Goal: Information Seeking & Learning: Check status

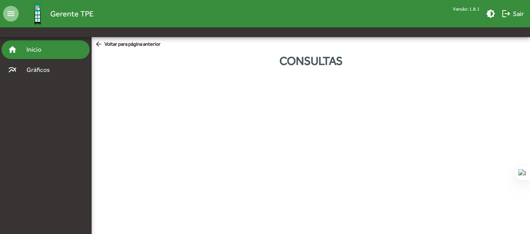
click at [32, 45] on span "Início" at bounding box center [37, 49] width 31 height 9
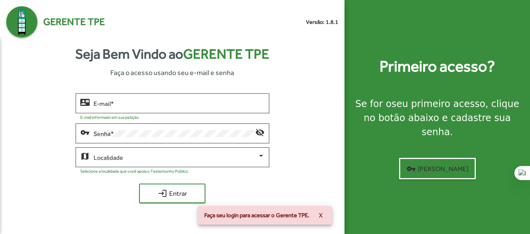
type input "**********"
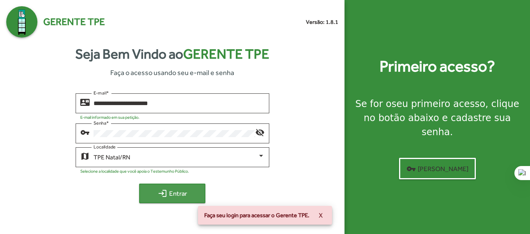
click at [185, 190] on span "login Entrar" at bounding box center [172, 193] width 52 height 14
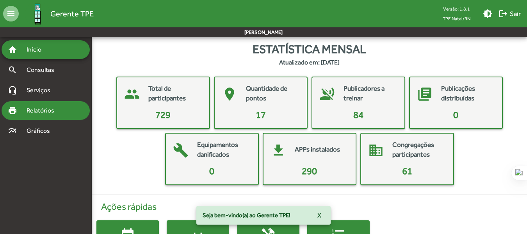
click at [64, 111] on span "Relatórios" at bounding box center [43, 110] width 43 height 9
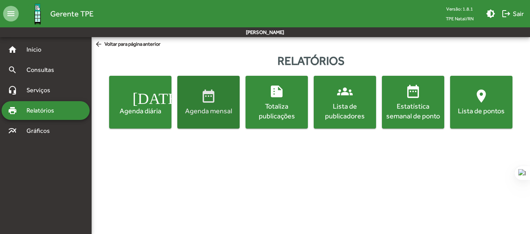
click at [215, 110] on div "Agenda mensal" at bounding box center [208, 111] width 59 height 10
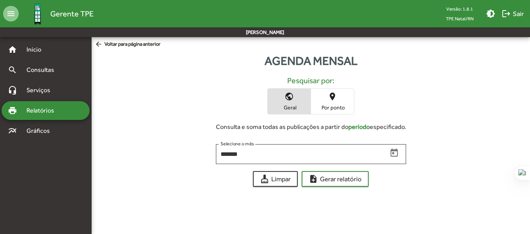
click at [339, 106] on span "Por ponto" at bounding box center [332, 107] width 39 height 7
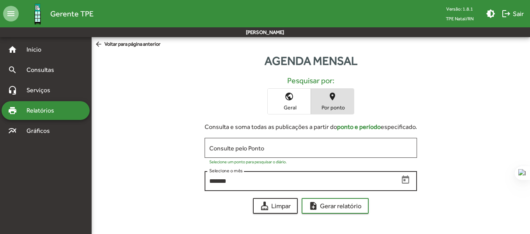
click at [358, 179] on input "*******" at bounding box center [304, 180] width 190 height 7
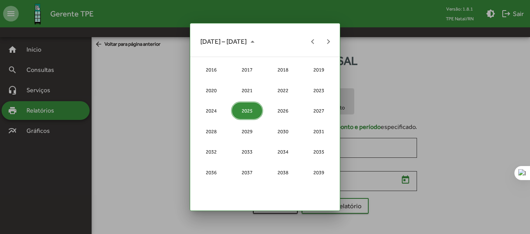
click at [251, 110] on div "2025" at bounding box center [247, 110] width 32 height 18
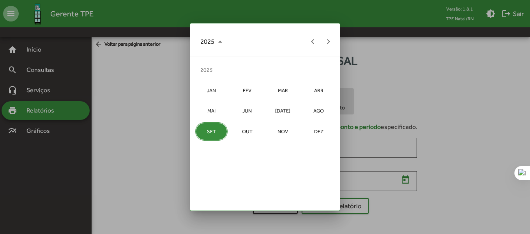
click at [209, 128] on div "SET" at bounding box center [211, 131] width 32 height 18
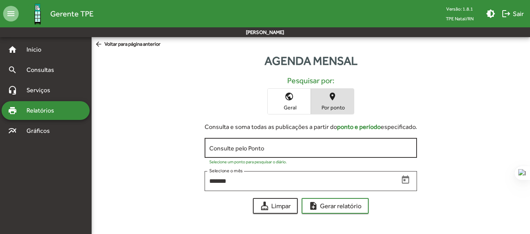
click at [291, 144] on div "Consulte pelo Ponto" at bounding box center [310, 146] width 203 height 21
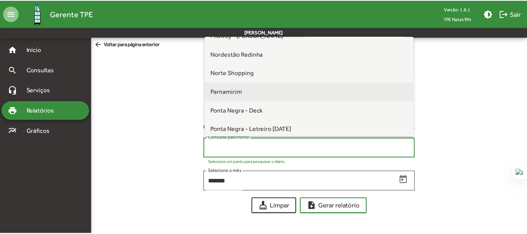
scroll to position [162, 0]
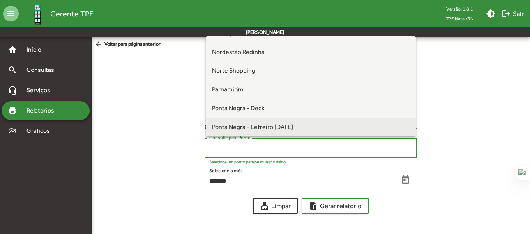
click at [273, 124] on span "Ponta Negra - Letreiro [DATE]" at bounding box center [252, 126] width 81 height 7
type input "**********"
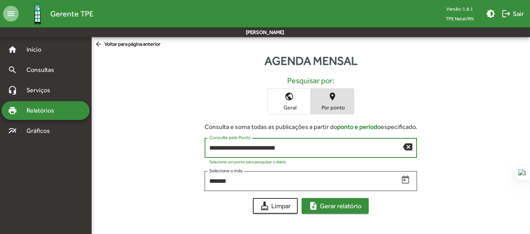
click at [342, 206] on span "note_add Gerar relatório" at bounding box center [335, 206] width 53 height 14
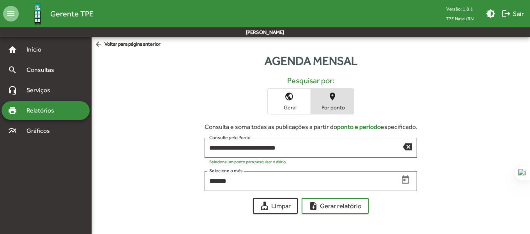
click at [47, 111] on span "Relatórios" at bounding box center [43, 110] width 43 height 9
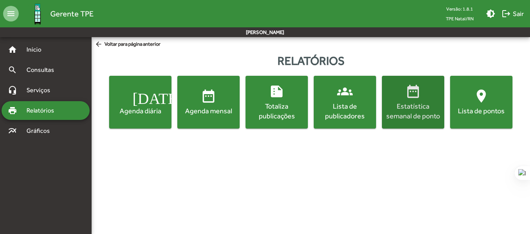
click at [423, 100] on span "date_range Estatística semanal de ponto" at bounding box center [413, 101] width 59 height 37
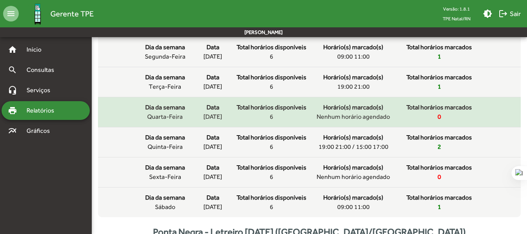
scroll to position [78, 0]
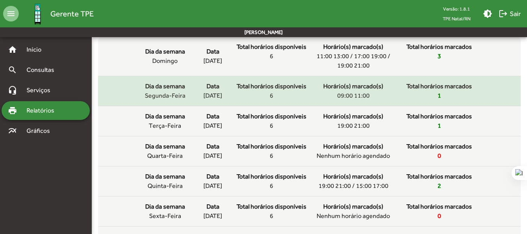
click at [436, 95] on div "Total horários marcados 1" at bounding box center [439, 91] width 78 height 19
click at [358, 98] on span "09:00 11:00" at bounding box center [353, 95] width 32 height 9
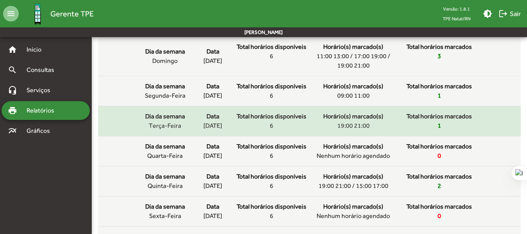
click at [333, 128] on div "Horário(s) marcado(s) 19:00 21:00" at bounding box center [353, 121] width 78 height 19
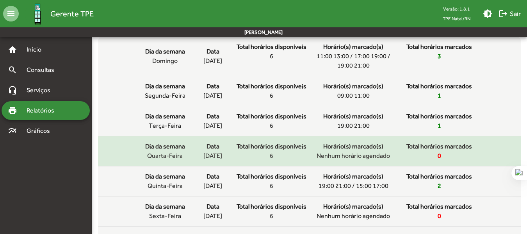
click at [377, 162] on mat-list-item "Dia da semana quarta-feira Data [DATE] Total horários disponíveis 6 Horário(s) …" at bounding box center [309, 151] width 422 height 30
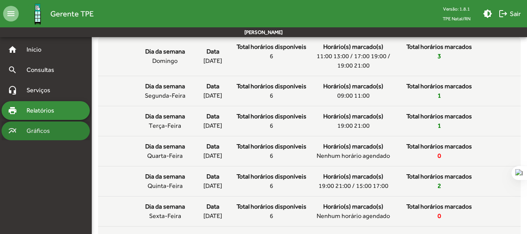
click at [43, 131] on span "Gráficos" at bounding box center [41, 130] width 39 height 9
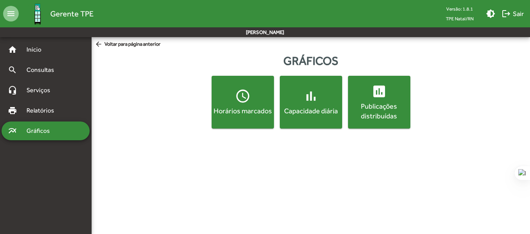
click at [241, 109] on div "Horários marcados" at bounding box center [242, 111] width 59 height 10
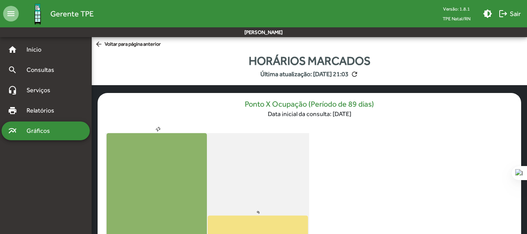
click at [44, 133] on span "Gráficos" at bounding box center [41, 130] width 39 height 9
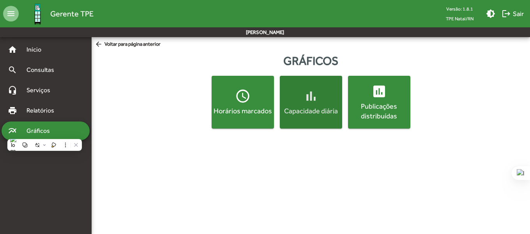
click at [309, 107] on div "Capacidade diária" at bounding box center [311, 111] width 59 height 10
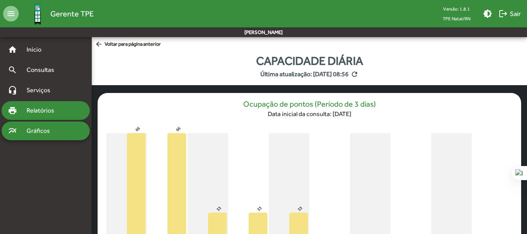
click at [51, 108] on span "Relatórios" at bounding box center [43, 110] width 43 height 9
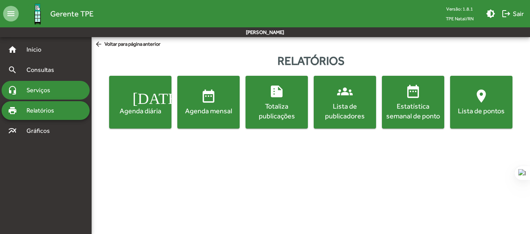
click at [50, 84] on div "headset_mic Serviços" at bounding box center [46, 90] width 88 height 19
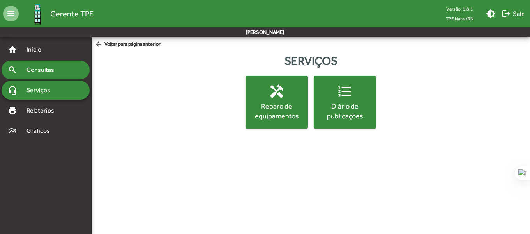
click at [39, 68] on span "Consultas" at bounding box center [43, 69] width 43 height 9
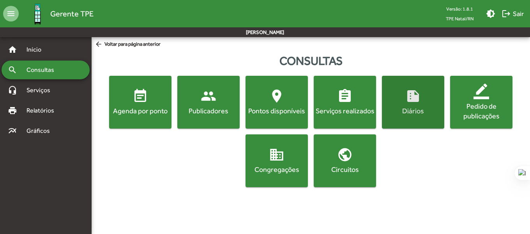
click at [412, 103] on mat-icon "summarize" at bounding box center [414, 96] width 16 height 16
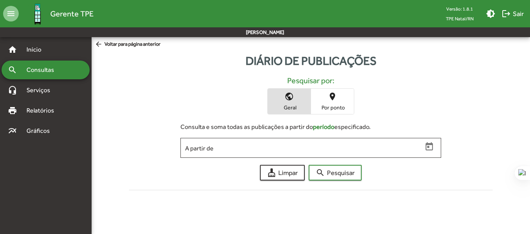
click at [336, 107] on span "Por ponto" at bounding box center [332, 107] width 39 height 7
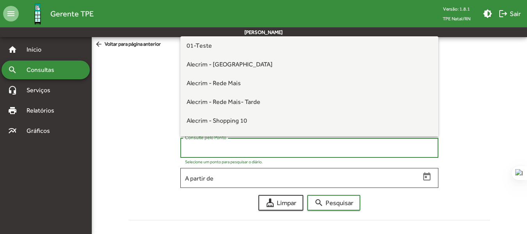
click at [262, 148] on input "Consulte pelo Ponto" at bounding box center [309, 147] width 249 height 7
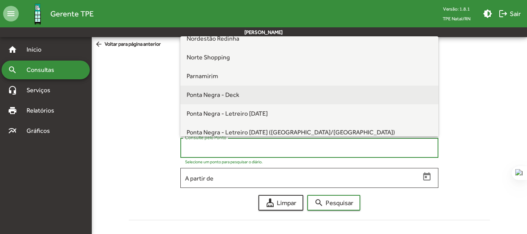
scroll to position [195, 0]
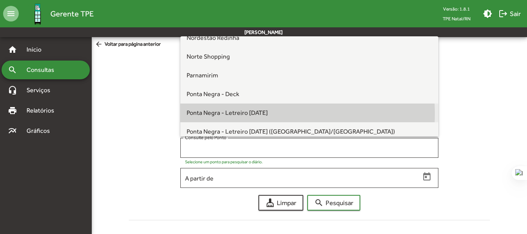
click at [267, 114] on span "Ponta Negra - Letreiro [DATE]" at bounding box center [309, 112] width 246 height 19
type input "**********"
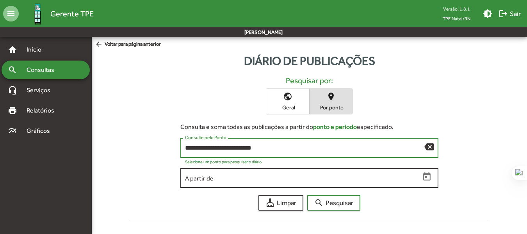
click at [362, 179] on input "A partir de" at bounding box center [302, 177] width 235 height 7
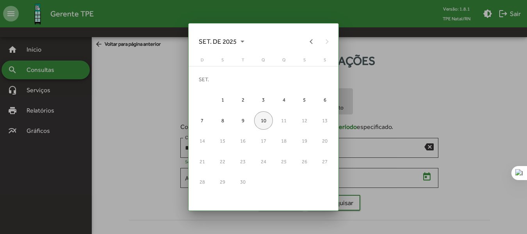
click at [266, 118] on div "10" at bounding box center [263, 120] width 18 height 18
type input "**********"
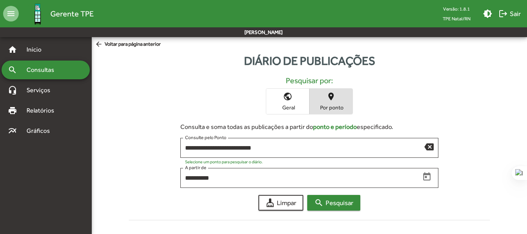
click at [346, 199] on span "search Pesquisar" at bounding box center [333, 202] width 39 height 14
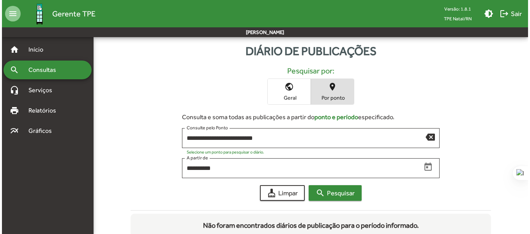
scroll to position [0, 0]
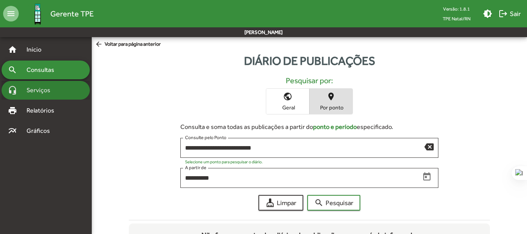
click at [42, 92] on span "Serviços" at bounding box center [41, 89] width 39 height 9
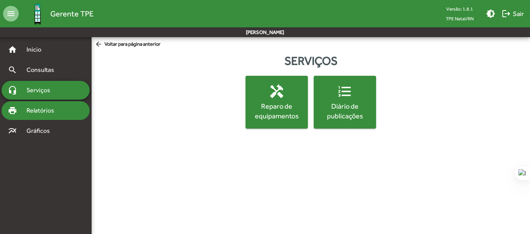
click at [39, 109] on span "Relatórios" at bounding box center [43, 110] width 43 height 9
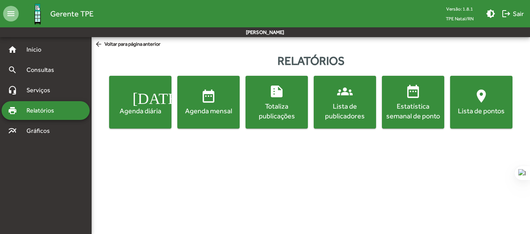
click at [216, 104] on span "date_range Agenda mensal" at bounding box center [208, 101] width 59 height 27
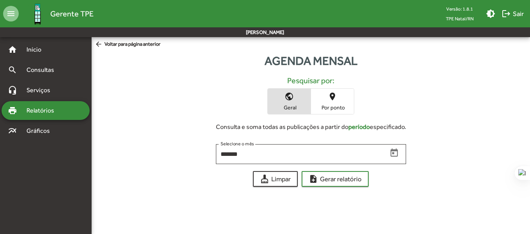
click at [341, 101] on span "place Por ponto" at bounding box center [332, 101] width 43 height 25
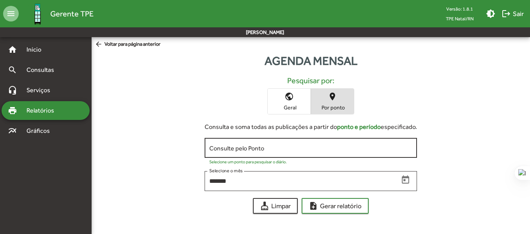
click at [305, 141] on div "Consulte pelo Ponto" at bounding box center [310, 146] width 203 height 21
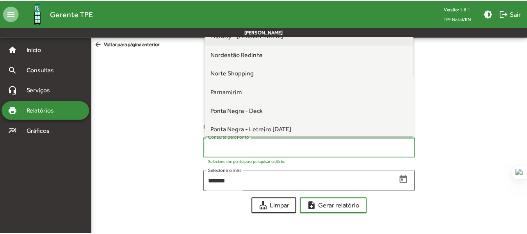
scroll to position [162, 0]
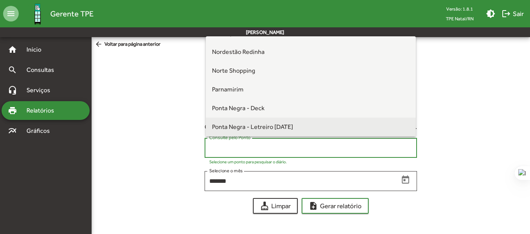
click at [285, 126] on span "Ponta Negra - Letreiro [DATE]" at bounding box center [252, 126] width 81 height 7
type input "**********"
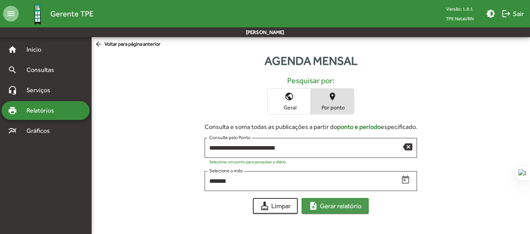
click at [335, 204] on span "note_add Gerar relatório" at bounding box center [335, 206] width 53 height 14
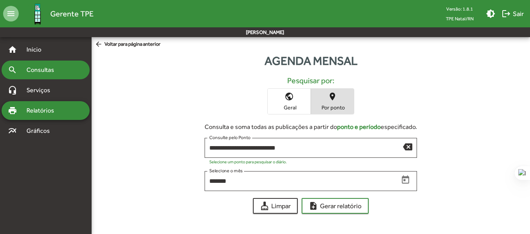
click at [72, 73] on div "search Consultas" at bounding box center [46, 69] width 88 height 19
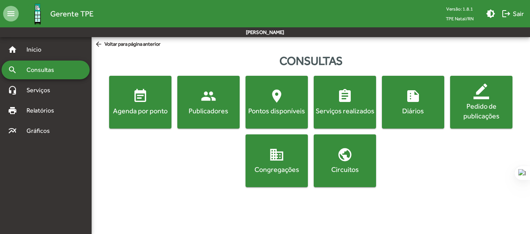
click at [224, 103] on span "people Publicadores" at bounding box center [208, 101] width 59 height 27
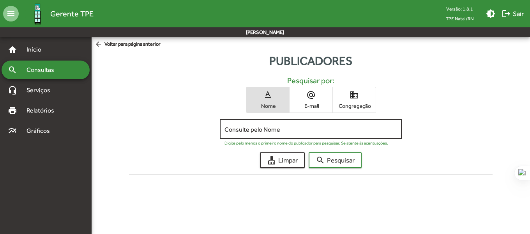
click at [269, 130] on input "Consulte pelo Nome" at bounding box center [311, 129] width 173 height 7
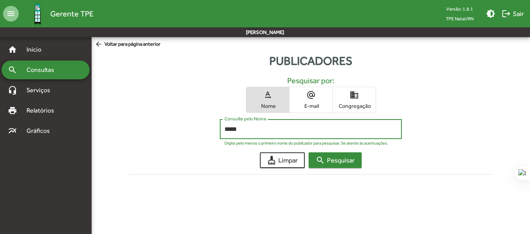
click at [329, 158] on span "search Pesquisar" at bounding box center [335, 160] width 39 height 14
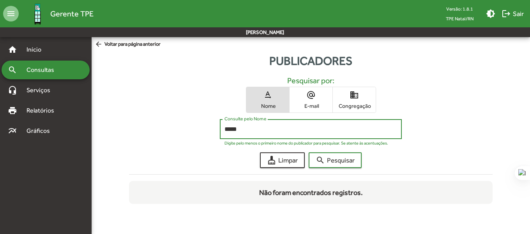
click at [262, 126] on input "*****" at bounding box center [311, 129] width 173 height 7
type input "**********"
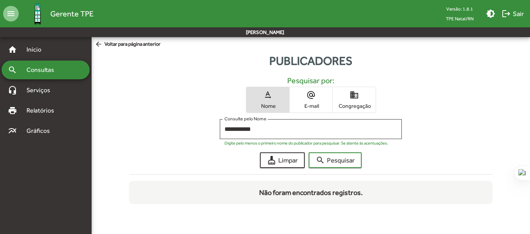
click at [335, 151] on div "**********" at bounding box center [311, 136] width 374 height 134
click at [344, 160] on span "search Pesquisar" at bounding box center [335, 160] width 39 height 14
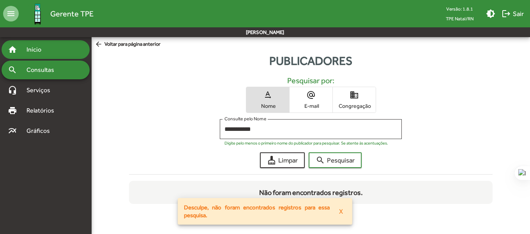
click at [38, 54] on div "home Início" at bounding box center [46, 49] width 88 height 19
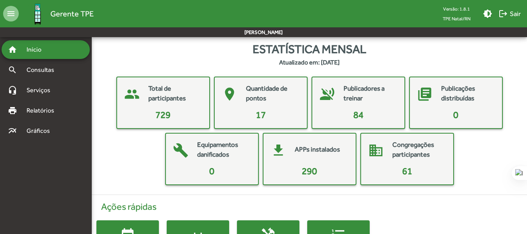
click at [186, 114] on mat-card-content "729" at bounding box center [163, 115] width 86 height 14
